Goal: Transaction & Acquisition: Subscribe to service/newsletter

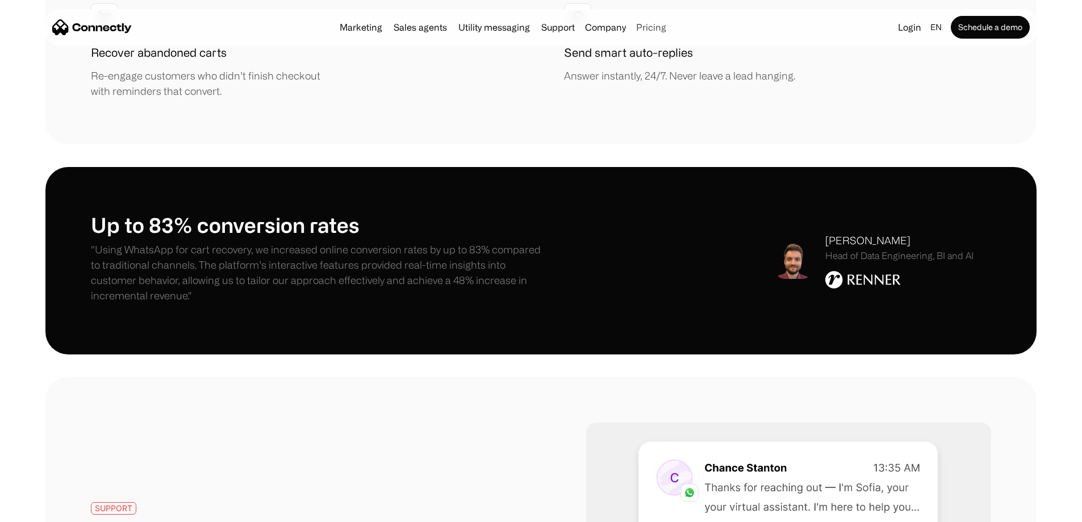
click at [671, 30] on link "Pricing" at bounding box center [651, 27] width 39 height 9
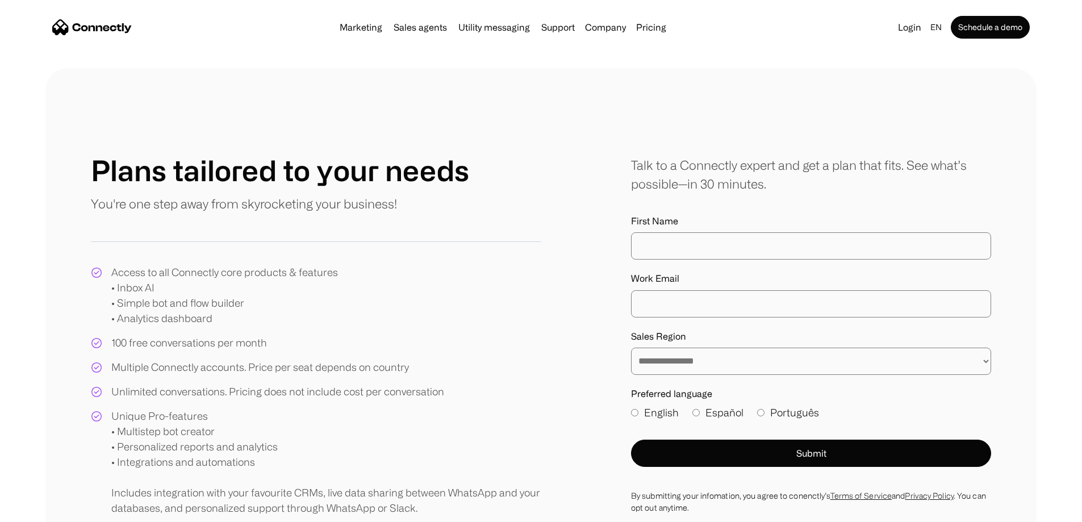
scroll to position [57, 0]
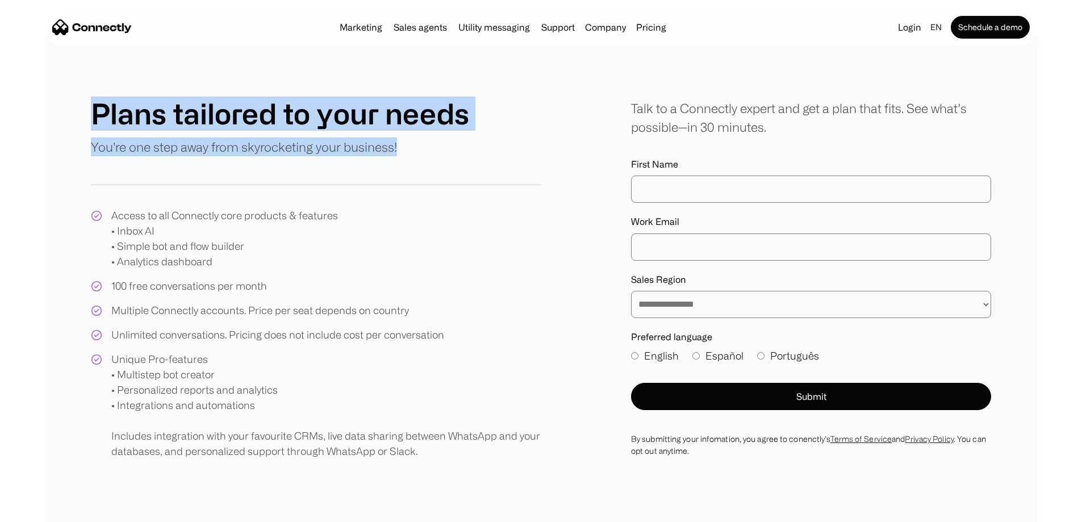
drag, startPoint x: 128, startPoint y: 120, endPoint x: 470, endPoint y: 207, distance: 352.9
click at [470, 162] on div "Plans tailored to your needs You're one step away from skyrocketing your busine…" at bounding box center [316, 129] width 450 height 65
click at [461, 212] on div at bounding box center [461, 212] width 0 height 0
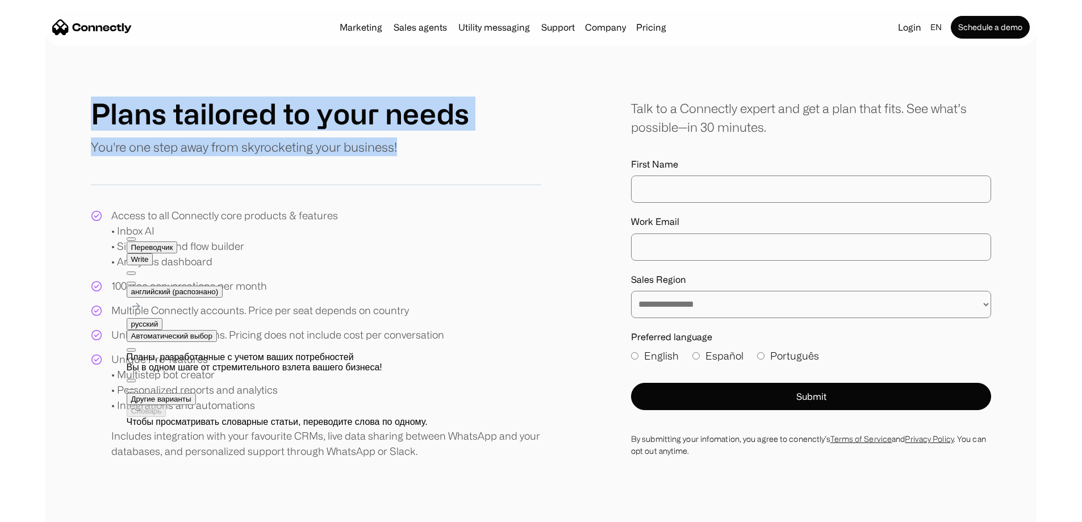
click at [528, 162] on div "Plans tailored to your needs You're one step away from skyrocketing your busine…" at bounding box center [316, 129] width 450 height 65
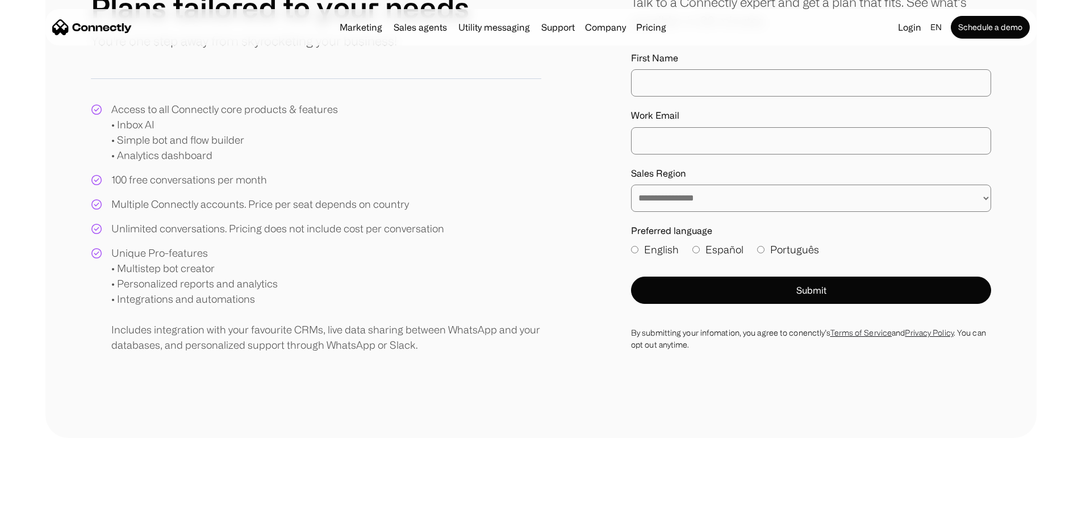
scroll to position [170, 0]
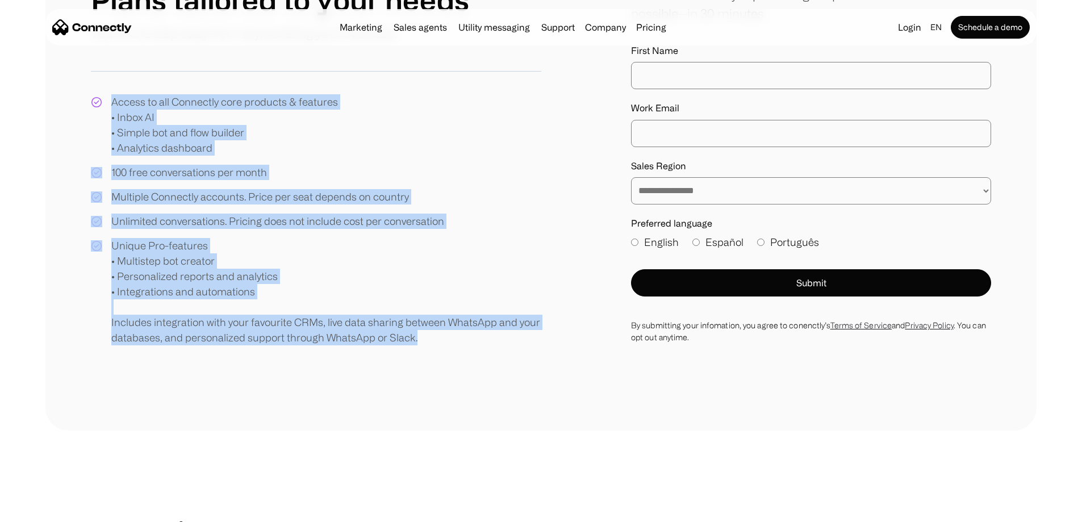
drag, startPoint x: 146, startPoint y: 169, endPoint x: 509, endPoint y: 407, distance: 434.0
click at [509, 345] on div "Access to all Connectly core products & features • Inbox AI • Simple bot and fl…" at bounding box center [316, 219] width 450 height 251
click at [490, 411] on div at bounding box center [490, 411] width 0 height 0
